Goal: Information Seeking & Learning: Understand process/instructions

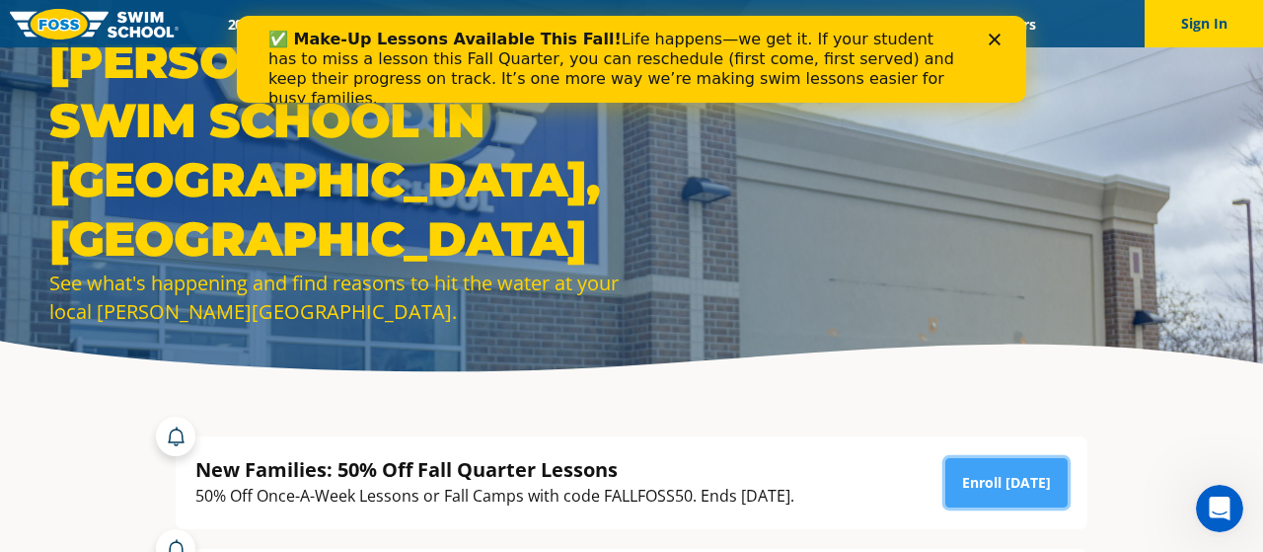
click at [1011, 478] on link "Enroll [DATE]" at bounding box center [1006, 482] width 122 height 49
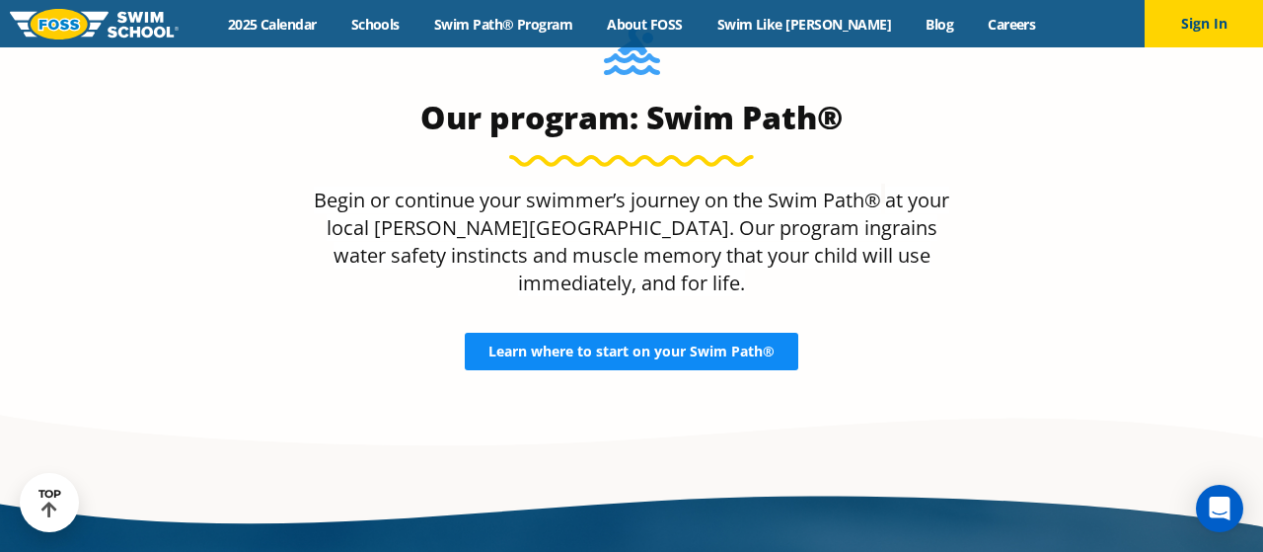
scroll to position [2155, 0]
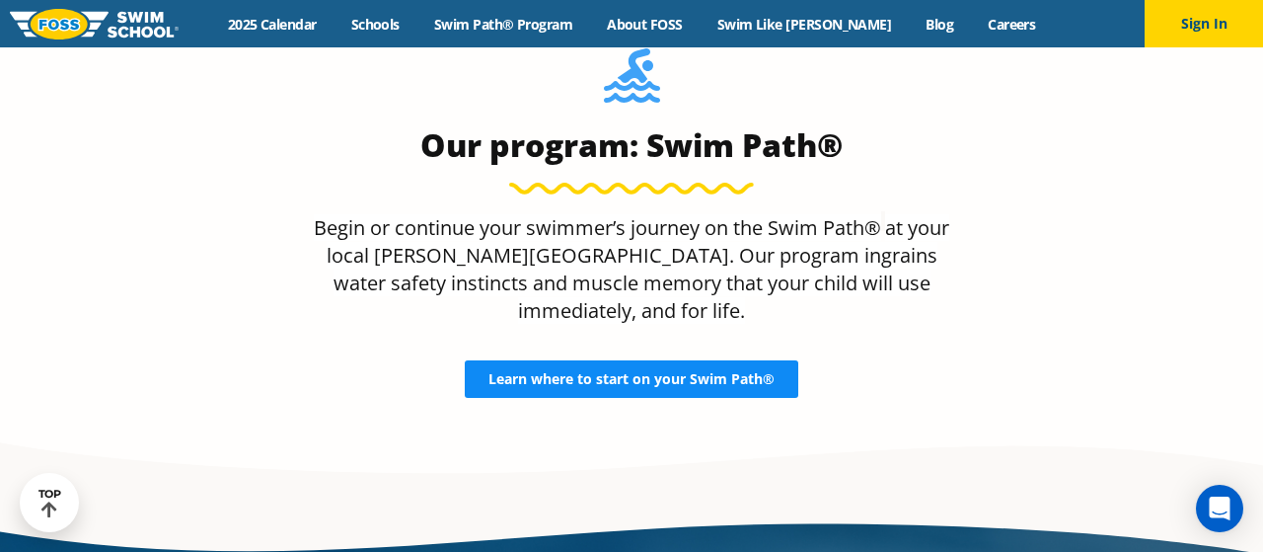
click at [669, 372] on span "Learn where to start on your Swim Path®" at bounding box center [631, 379] width 286 height 14
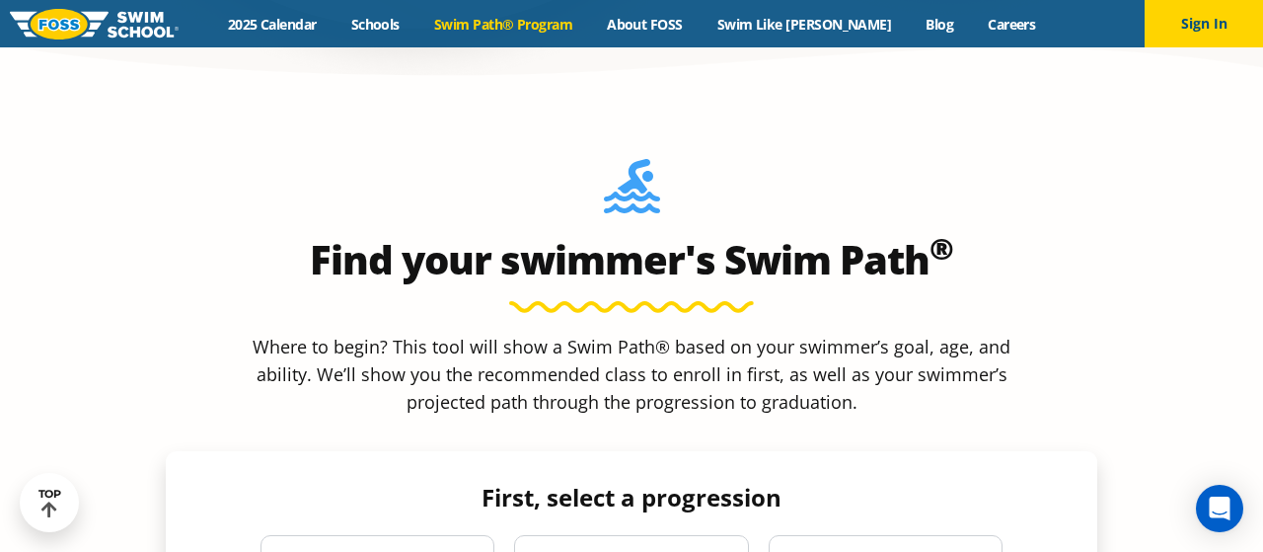
scroll to position [1581, 0]
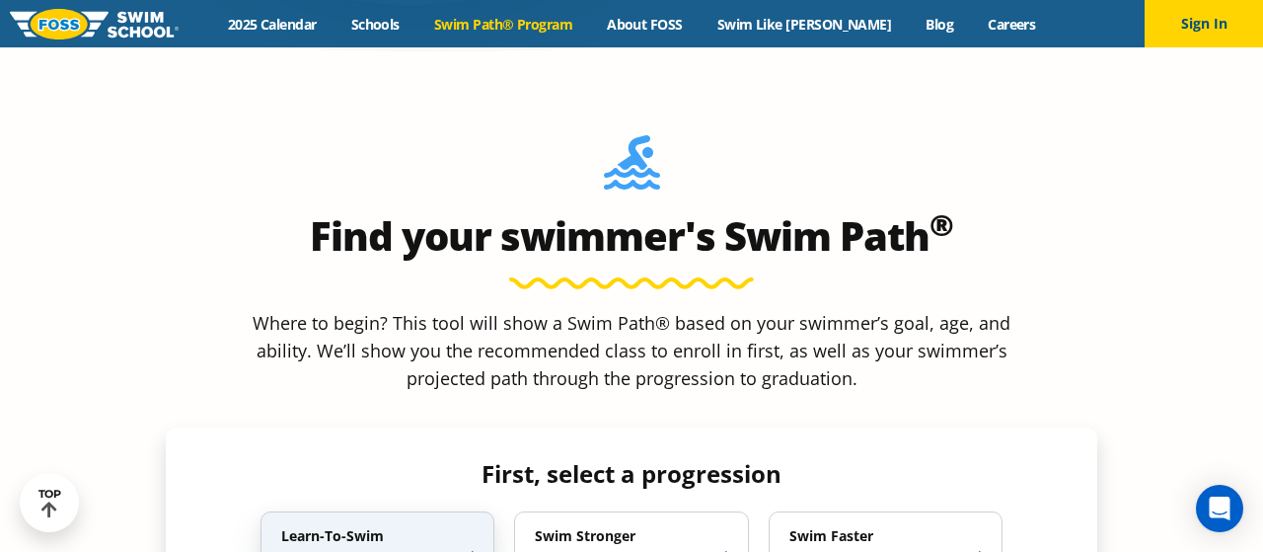
click at [394, 511] on div "Learn-To-Swim Swimming Basics 6 Months to Adult" at bounding box center [377, 555] width 234 height 89
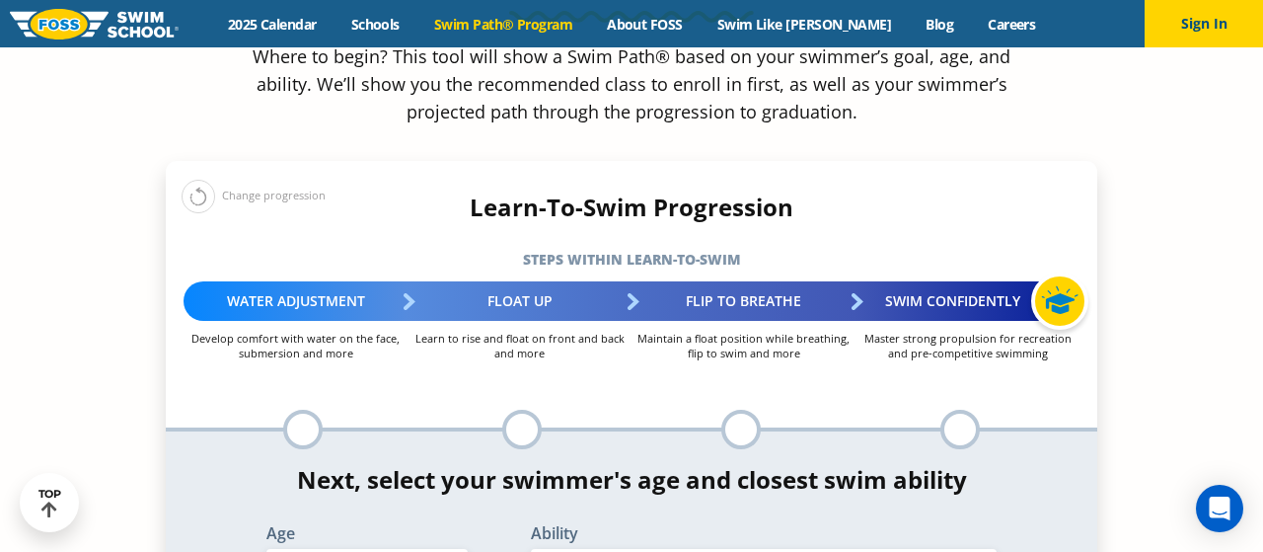
scroll to position [1861, 0]
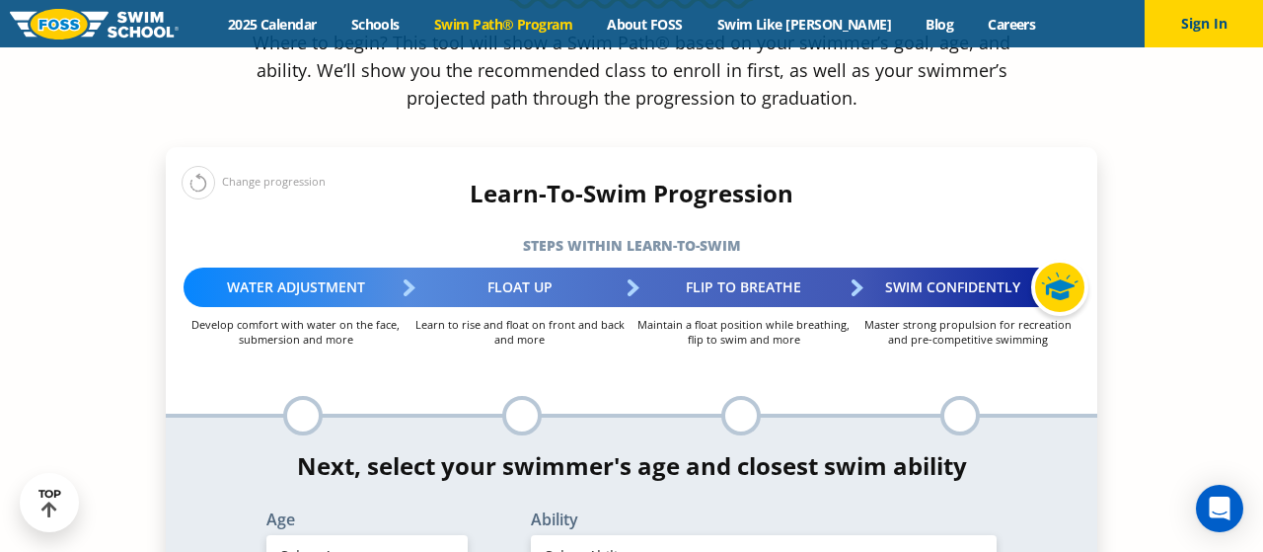
click at [394, 535] on select "Select Age 6 months - 1 year 1 year 2 years 3 years 4 years 5 years 6 years 7 y…" at bounding box center [366, 555] width 201 height 41
select select "3-years"
click at [691, 535] on select "Select Ability First in-water experience When in the water, reliant on a life j…" at bounding box center [764, 555] width 466 height 41
select select "3-years-uncomfortable-putting-face-in-the-water-andor-getting-water-on-ears-whi…"
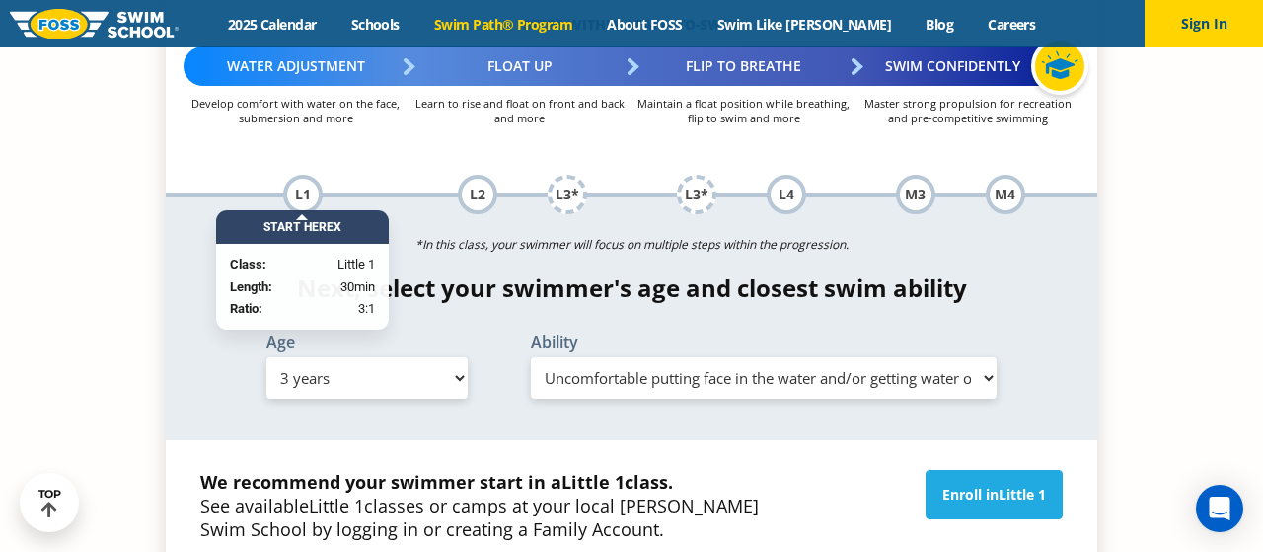
scroll to position [2113, 0]
